Goal: Task Accomplishment & Management: Manage account settings

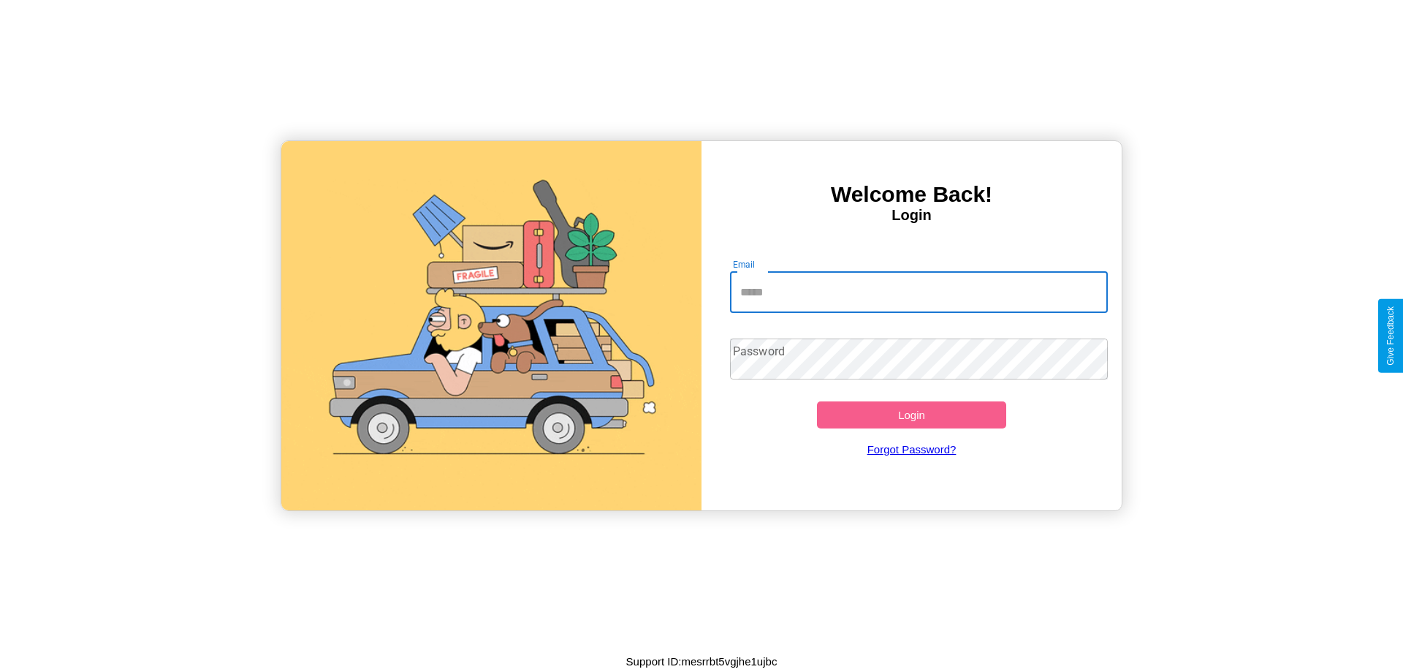
click at [919, 292] on input "Email" at bounding box center [919, 292] width 379 height 41
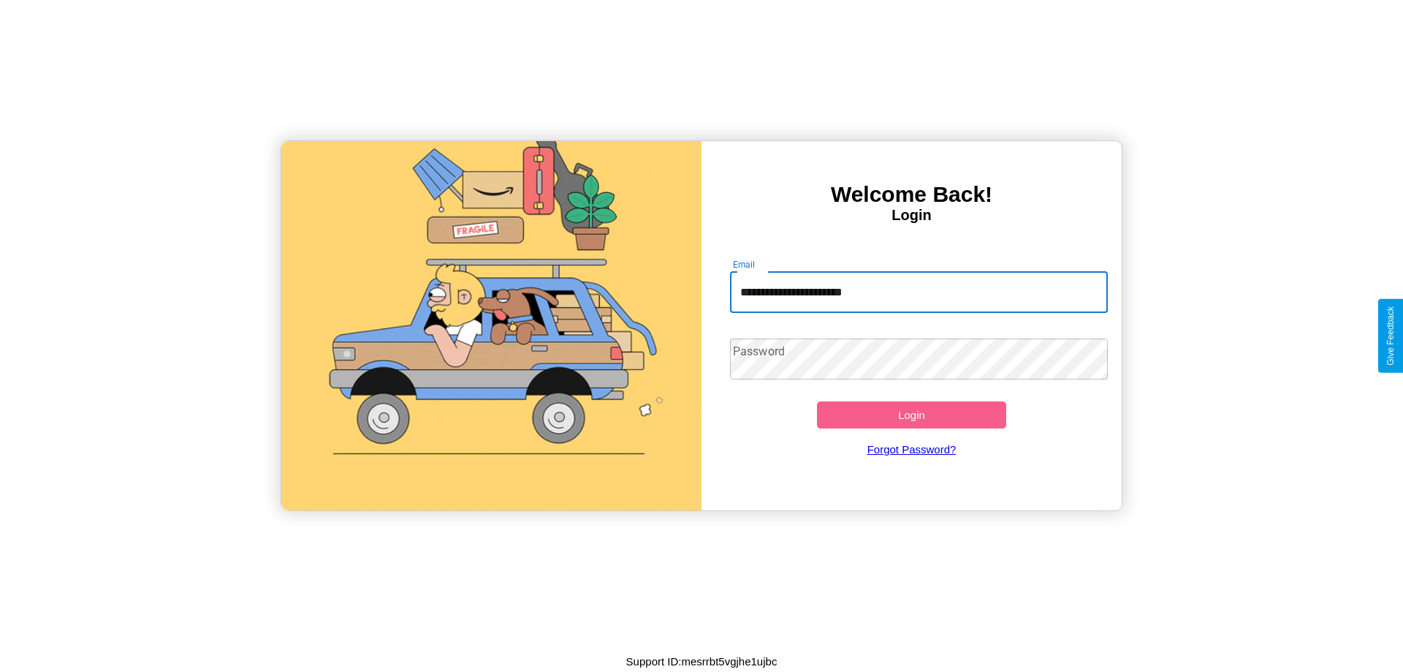
type input "**********"
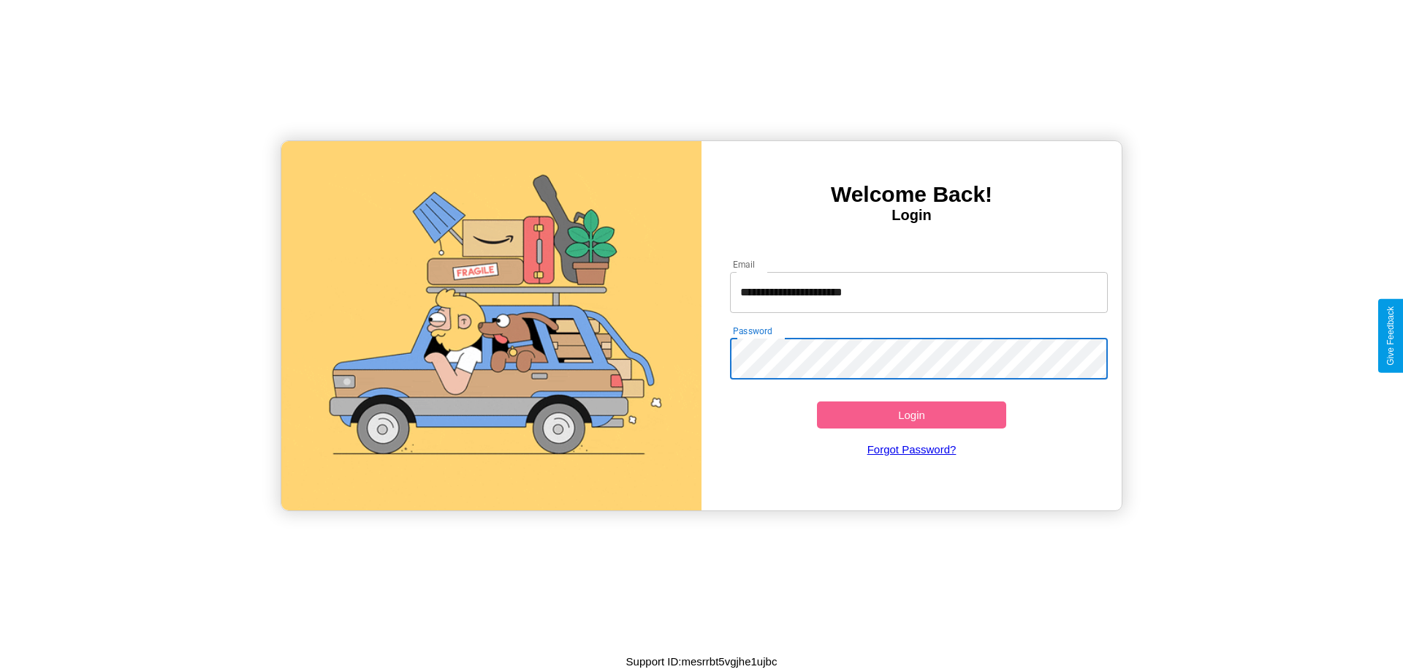
click at [911, 414] on button "Login" at bounding box center [911, 414] width 189 height 27
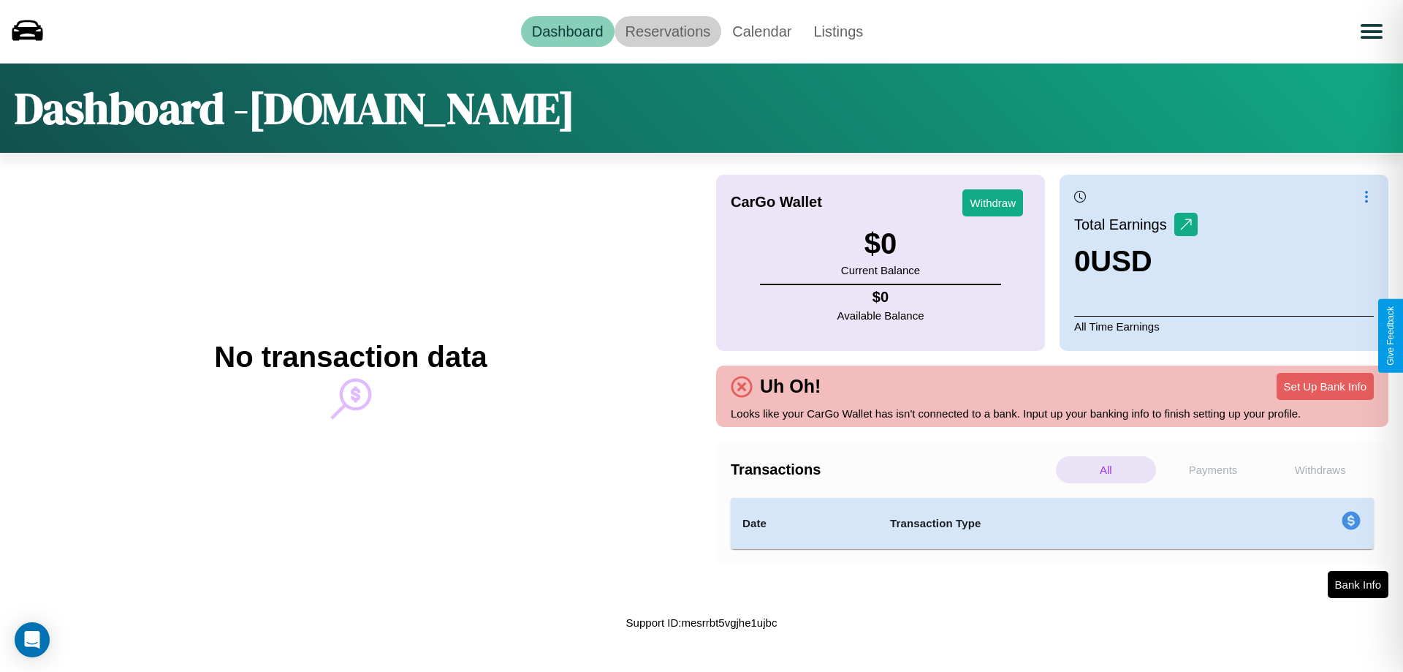
click at [667, 31] on link "Reservations" at bounding box center [668, 31] width 107 height 31
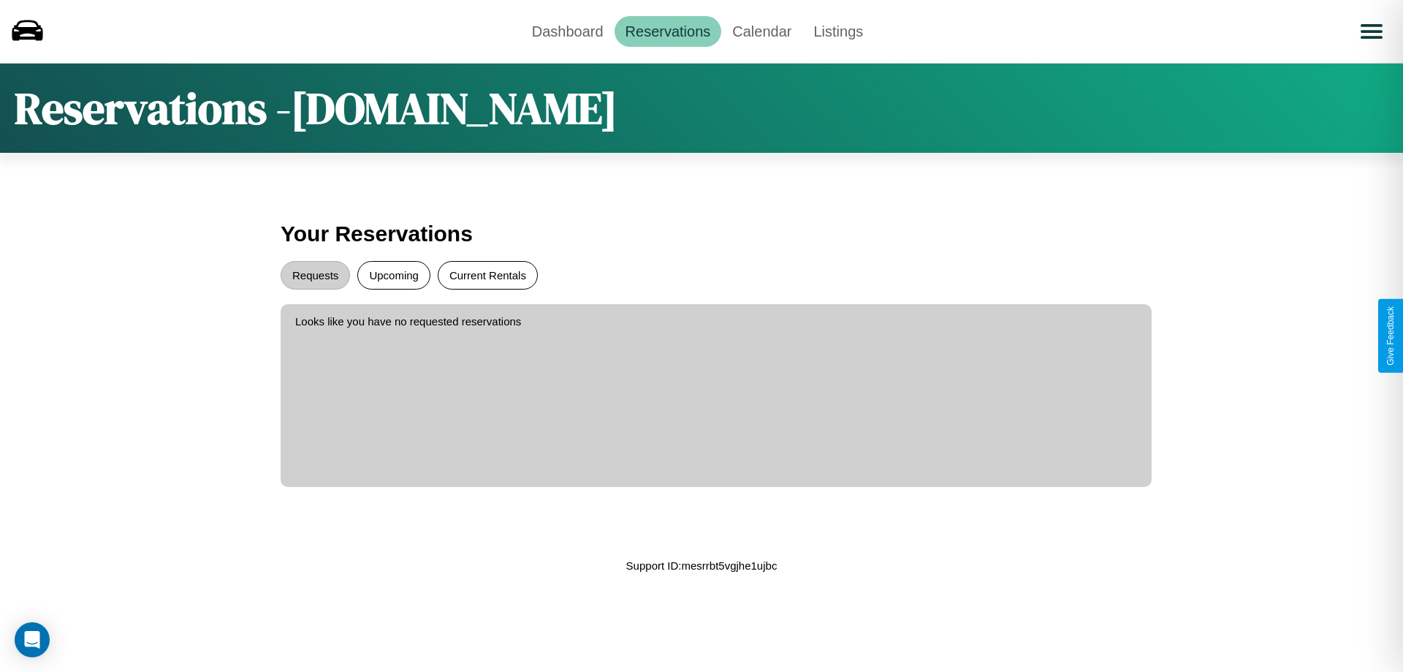
click at [487, 275] on button "Current Rentals" at bounding box center [488, 275] width 100 height 29
click at [315, 275] on button "Requests" at bounding box center [315, 275] width 69 height 29
click at [394, 275] on button "Upcoming" at bounding box center [393, 275] width 73 height 29
click at [762, 31] on link "Calendar" at bounding box center [761, 31] width 81 height 31
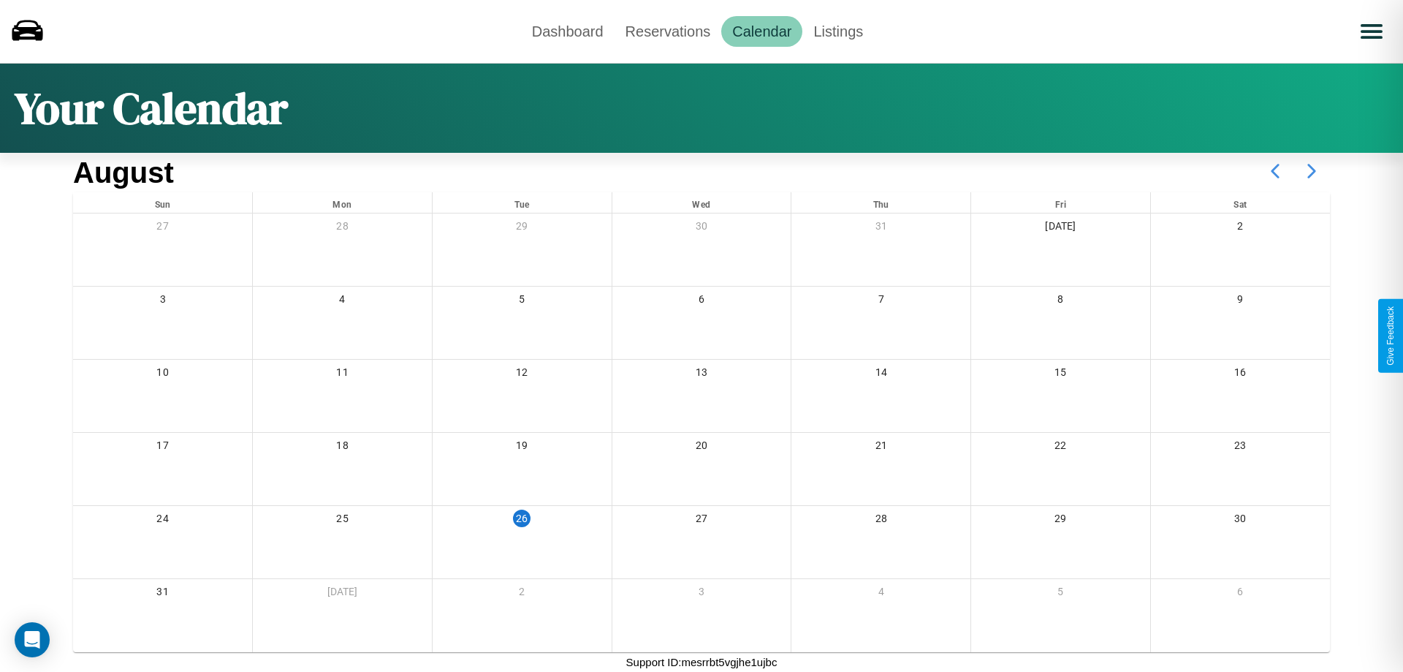
click at [1312, 171] on icon at bounding box center [1312, 171] width 37 height 37
